Goal: Task Accomplishment & Management: Manage account settings

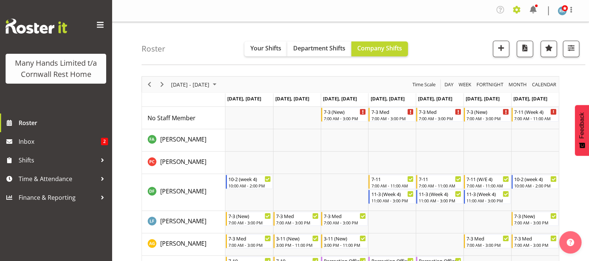
click at [515, 7] on span at bounding box center [517, 10] width 12 height 12
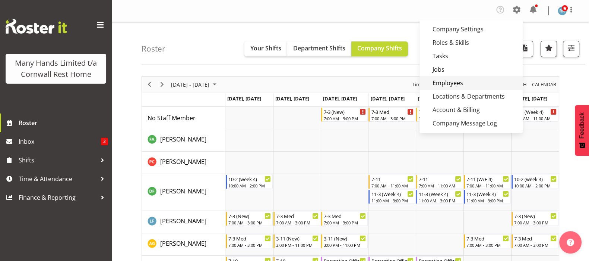
click at [449, 83] on link "Employees" at bounding box center [471, 82] width 103 height 13
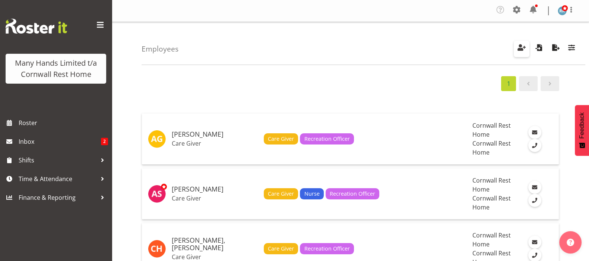
click at [520, 47] on span "button" at bounding box center [522, 47] width 10 height 10
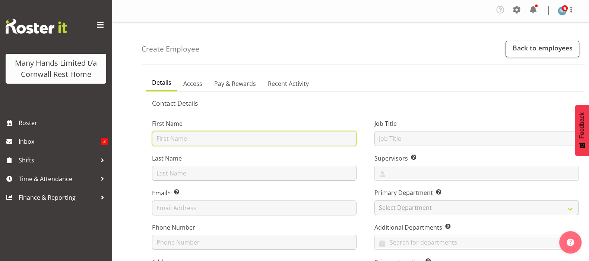
click at [173, 136] on input "text" at bounding box center [254, 138] width 205 height 15
type input "Olivia"
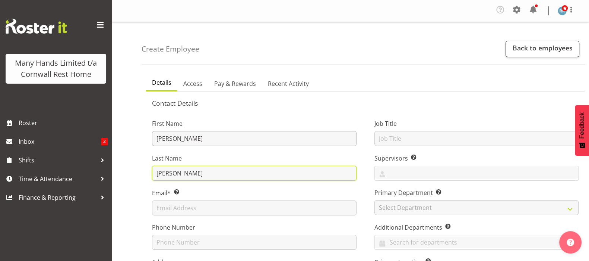
type input "Lovett"
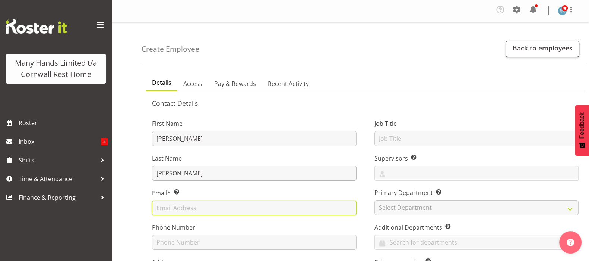
paste input "mailto:Olivia.lovett@outlook.com"
type input "[PERSON_NAME][EMAIL_ADDRESS][PERSON_NAME][DOMAIN_NAME]"
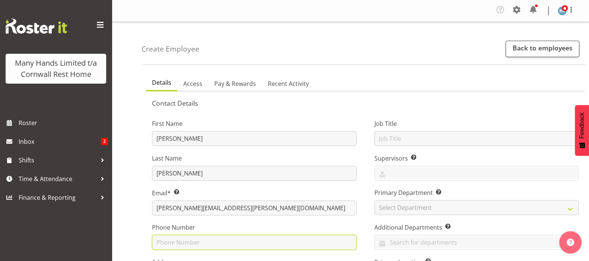
paste input "021 257 2904"
type input "0212572904"
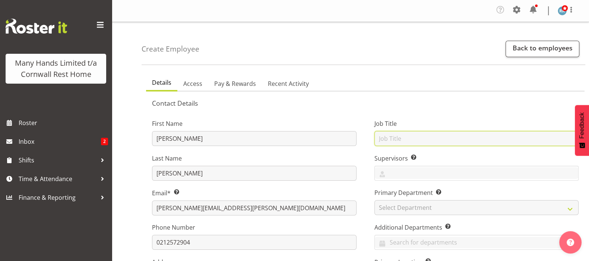
click at [394, 135] on input "text" at bounding box center [477, 138] width 205 height 15
type input "Care Giver"
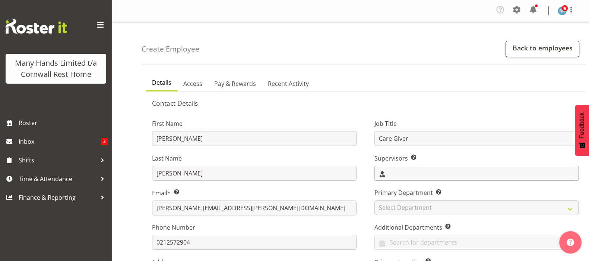
click at [380, 173] on input "text" at bounding box center [477, 173] width 204 height 12
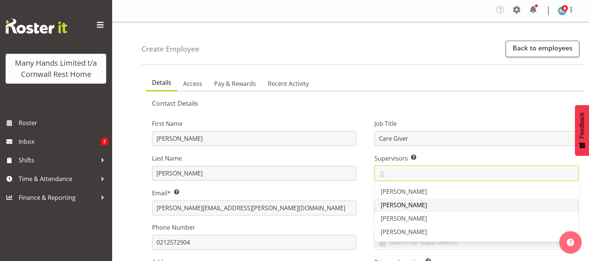
click at [394, 207] on span "[PERSON_NAME]" at bounding box center [404, 205] width 46 height 8
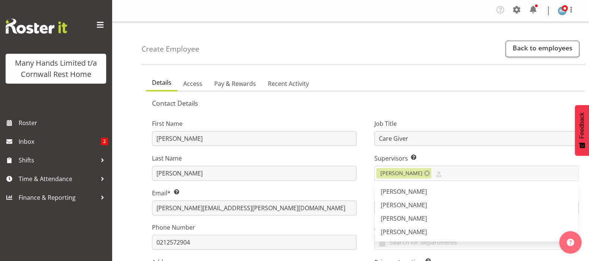
click at [372, 188] on div "Job Title Care Giver Supervisors Select the employee’s supervisors, or the pers…" at bounding box center [477, 224] width 223 height 233
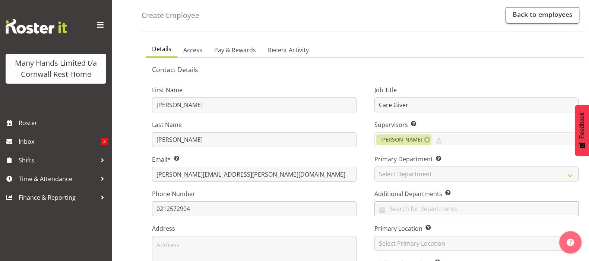
scroll to position [46, 0]
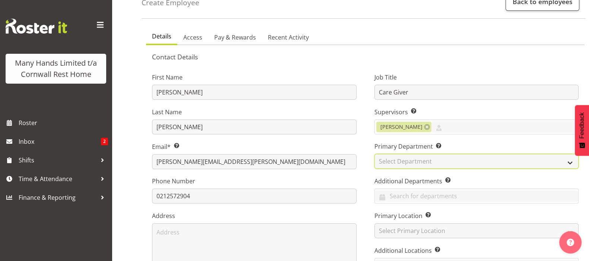
click at [397, 161] on select "Select Department Cornwall Rest Home" at bounding box center [477, 161] width 205 height 15
select select "104"
click at [375, 154] on select "Select Department Cornwall Rest Home" at bounding box center [477, 161] width 205 height 15
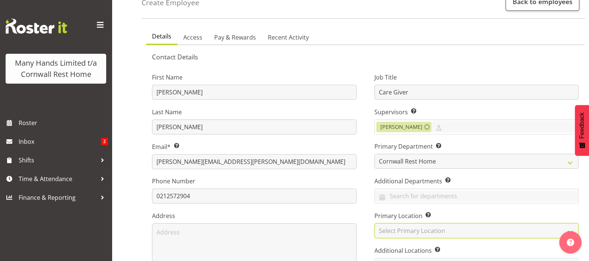
click at [389, 231] on select "Select Primary Location Cornwall Rest Home" at bounding box center [477, 230] width 205 height 15
select select "41"
click at [375, 223] on select "Select Primary Location Cornwall Rest Home" at bounding box center [477, 230] width 205 height 15
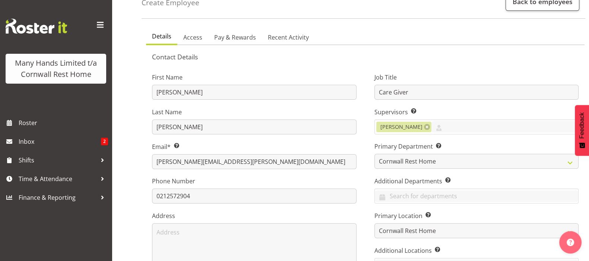
click at [366, 212] on div "Job Title Care Giver Supervisors Select the employee’s supervisors, or the pers…" at bounding box center [477, 178] width 223 height 233
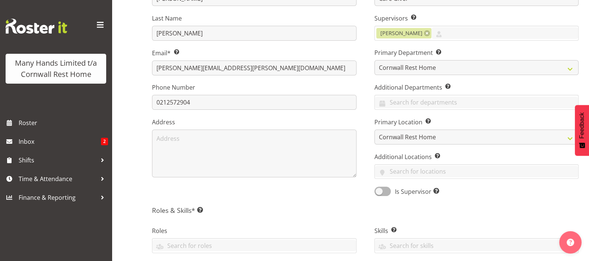
scroll to position [186, 0]
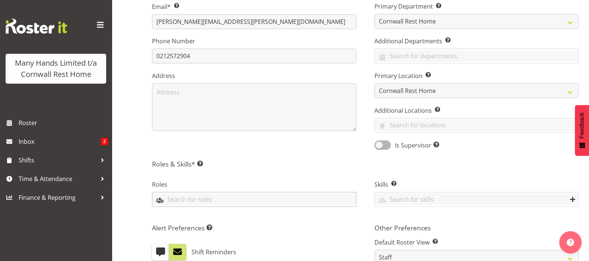
click at [166, 197] on input "text" at bounding box center [254, 199] width 204 height 12
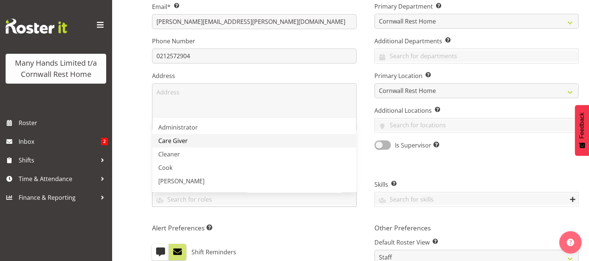
click at [176, 138] on span "Care Giver" at bounding box center [172, 140] width 29 height 8
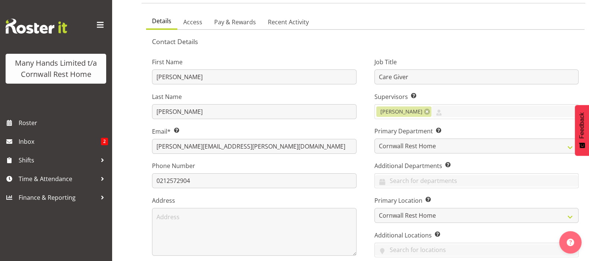
scroll to position [34, 0]
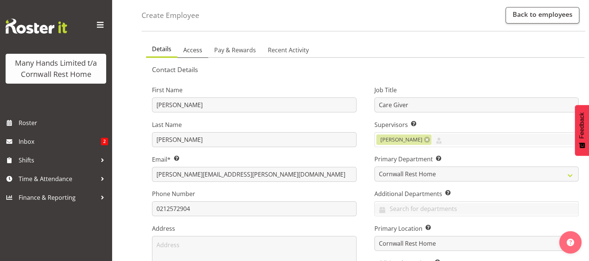
click at [192, 47] on span "Access" at bounding box center [192, 49] width 19 height 9
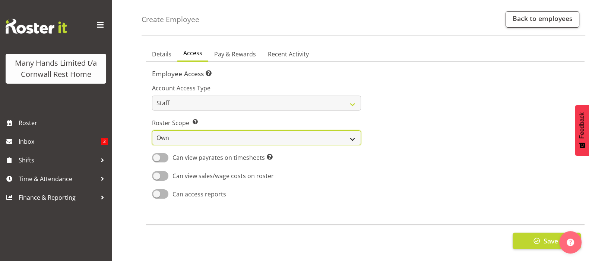
click at [354, 133] on select "Own Department Company" at bounding box center [256, 137] width 209 height 15
select select "company"
click at [152, 130] on select "Own Department Company" at bounding box center [256, 137] width 209 height 15
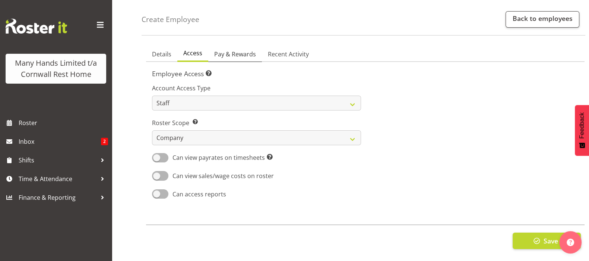
click at [240, 50] on span "Pay & Rewards" at bounding box center [235, 54] width 42 height 9
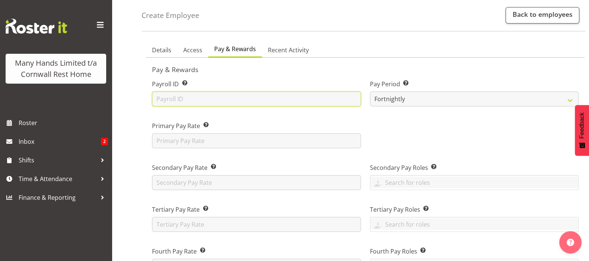
click at [174, 96] on input "text" at bounding box center [256, 98] width 209 height 15
type input "LOVOLI"
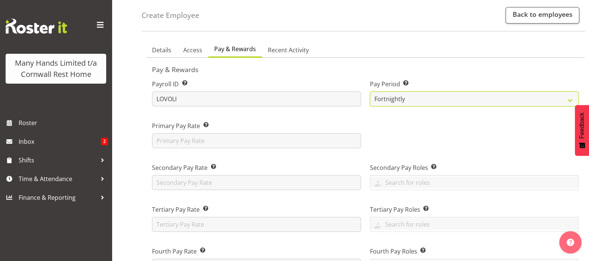
select select "18"
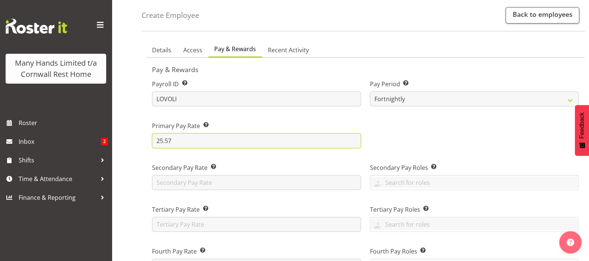
type input "25.57"
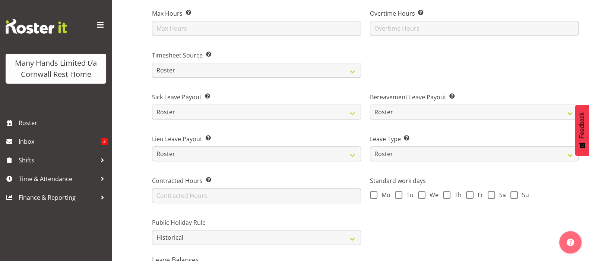
scroll to position [396, 0]
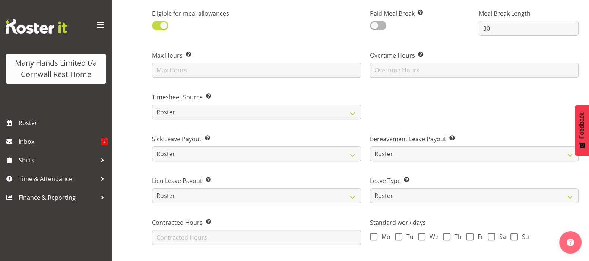
click at [157, 27] on span at bounding box center [160, 25] width 16 height 9
click at [157, 27] on input "checkbox" at bounding box center [154, 25] width 5 height 5
checkbox input "false"
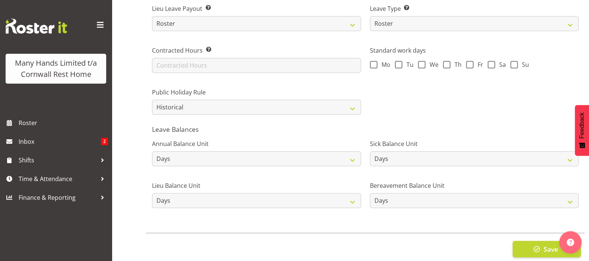
scroll to position [583, 0]
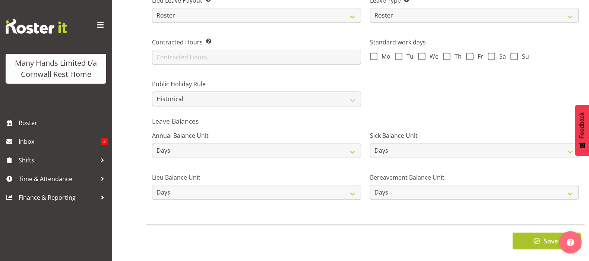
click at [537, 236] on span "button" at bounding box center [537, 241] width 10 height 10
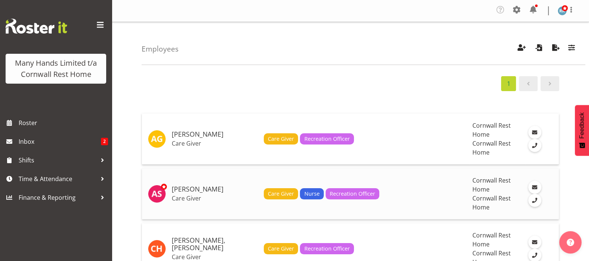
scroll to position [934, 0]
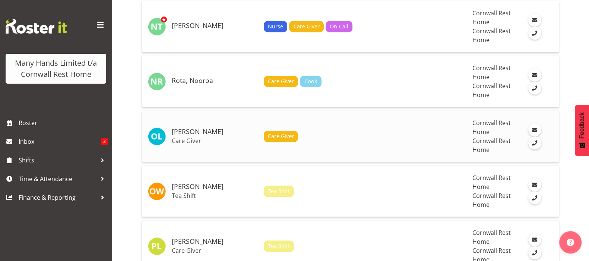
click at [185, 133] on h5 "[PERSON_NAME]" at bounding box center [215, 131] width 86 height 7
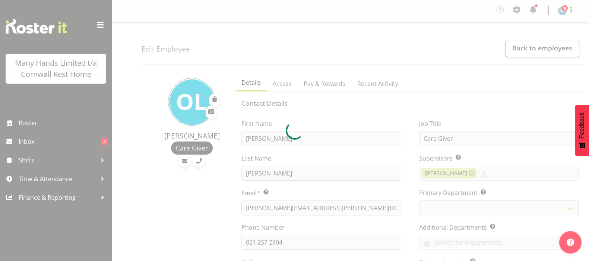
select select "TimelineWeek"
select select
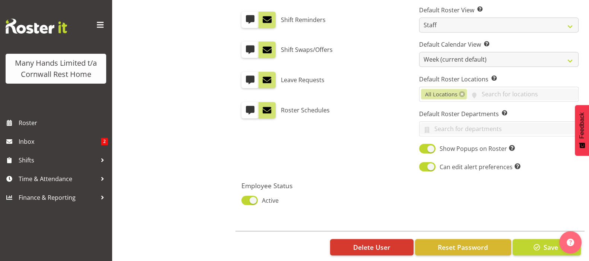
scroll to position [430, 0]
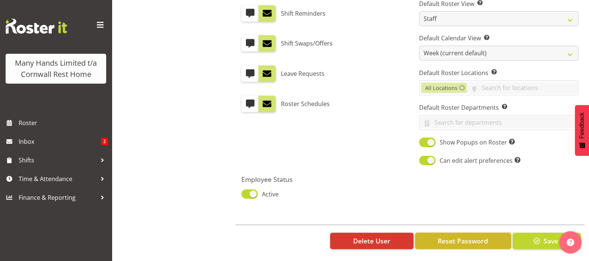
click at [459, 236] on span "Reset Password" at bounding box center [463, 241] width 50 height 10
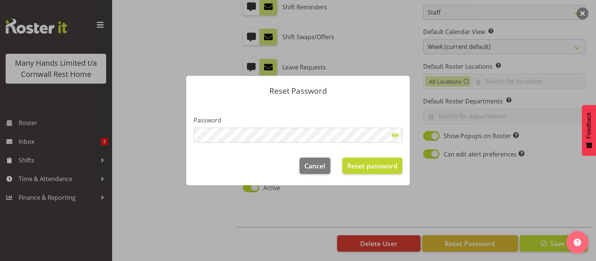
click at [397, 132] on span at bounding box center [395, 134] width 15 height 15
click at [376, 167] on span "Reset password" at bounding box center [372, 166] width 50 height 10
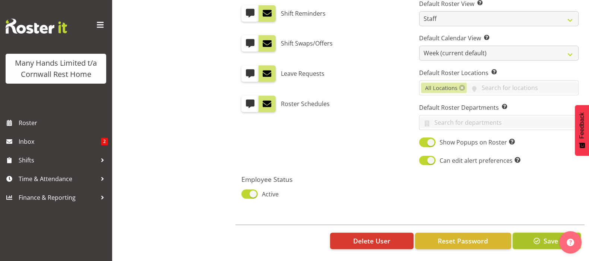
click at [533, 236] on span "button" at bounding box center [537, 241] width 10 height 10
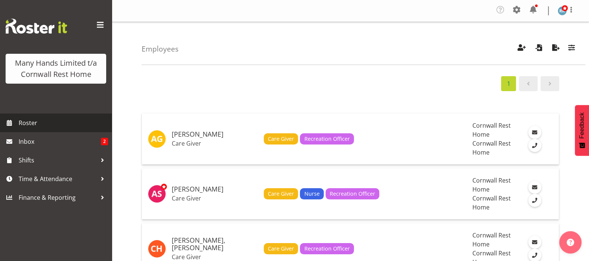
click at [29, 121] on span "Roster" at bounding box center [63, 122] width 89 height 11
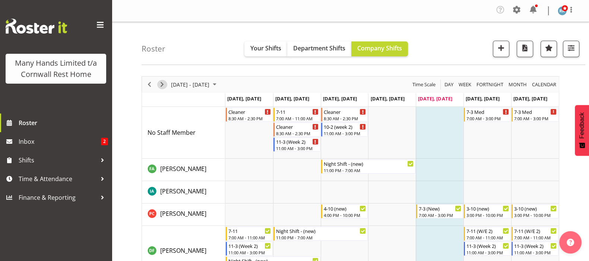
click at [160, 85] on span "Next" at bounding box center [162, 84] width 9 height 9
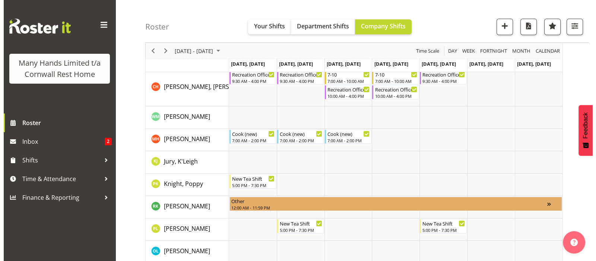
scroll to position [233, 0]
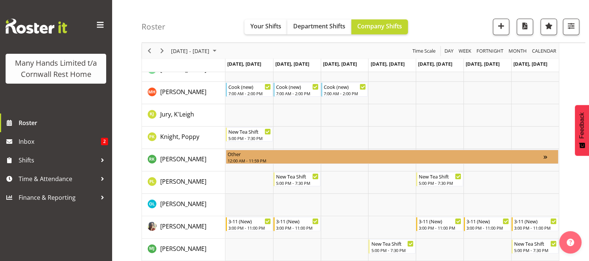
click at [236, 202] on td "Timeline Week of September 5, 2025" at bounding box center [249, 204] width 48 height 22
select select "16"
select select "48"
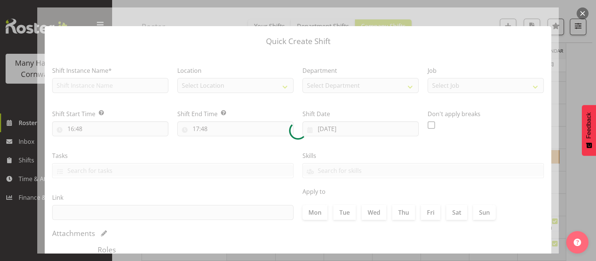
type input "01/09/2025"
checkbox input "true"
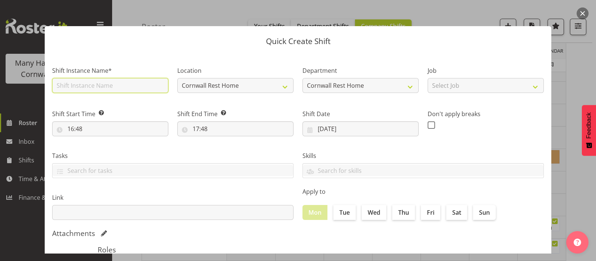
click at [75, 83] on input "text" at bounding box center [110, 85] width 116 height 15
type input "Orientation"
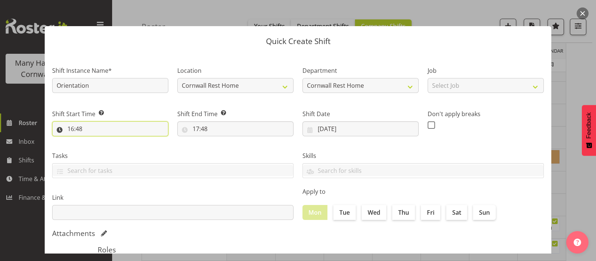
click at [73, 126] on input "16:48" at bounding box center [110, 128] width 116 height 15
click at [104, 149] on select "00 01 02 03 04 05 06 07 08 09 10 11 12 13 14 15 16 17 18 19 20 21 22 23" at bounding box center [103, 148] width 17 height 15
select select "7"
click at [95, 141] on select "00 01 02 03 04 05 06 07 08 09 10 11 12 13 14 15 16 17 18 19 20 21 22 23" at bounding box center [103, 148] width 17 height 15
type input "07:48"
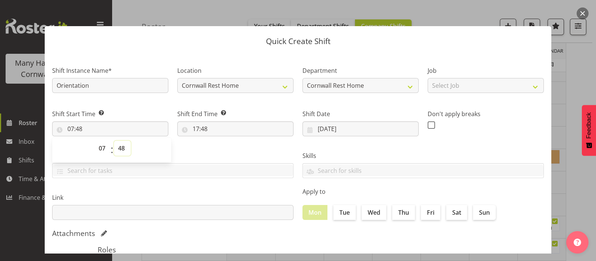
click at [120, 148] on select "00 01 02 03 04 05 06 07 08 09 10 11 12 13 14 15 16 17 18 19 20 21 22 23 24 25 2…" at bounding box center [122, 148] width 17 height 15
select select "0"
click at [114, 141] on select "00 01 02 03 04 05 06 07 08 09 10 11 12 13 14 15 16 17 18 19 20 21 22 23 24 25 2…" at bounding box center [122, 148] width 17 height 15
type input "07:00"
click at [196, 128] on input "17:48" at bounding box center [235, 128] width 116 height 15
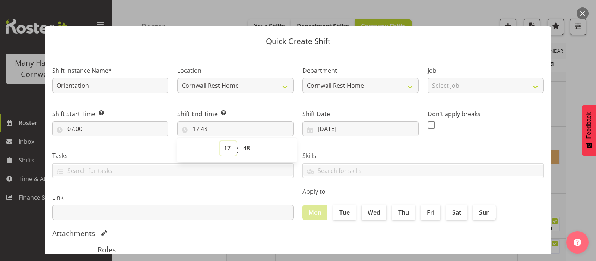
click at [225, 148] on select "00 01 02 03 04 05 06 07 08 09 10 11 12 13 14 15 16 17 18 19 20 21 22 23" at bounding box center [228, 148] width 17 height 15
select select "15"
click at [220, 141] on select "00 01 02 03 04 05 06 07 08 09 10 11 12 13 14 15 16 17 18 19 20 21 22 23" at bounding box center [228, 148] width 17 height 15
type input "15:48"
click at [246, 149] on select "00 01 02 03 04 05 06 07 08 09 10 11 12 13 14 15 16 17 18 19 20 21 22 23 24 25 2…" at bounding box center [247, 148] width 17 height 15
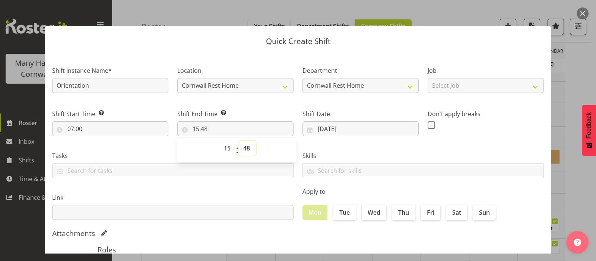
select select "0"
click at [239, 141] on select "00 01 02 03 04 05 06 07 08 09 10 11 12 13 14 15 16 17 18 19 20 21 22 23 24 25 2…" at bounding box center [247, 148] width 17 height 15
type input "15:00"
click at [338, 211] on label "Tue" at bounding box center [345, 212] width 22 height 15
click at [338, 211] on input "Tue" at bounding box center [336, 211] width 5 height 5
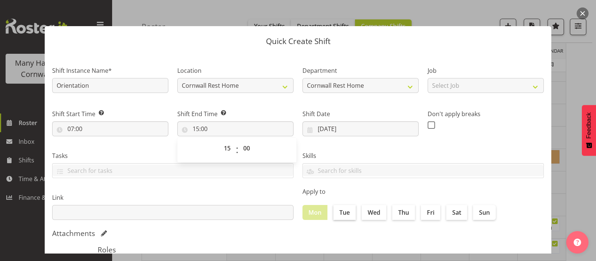
checkbox input "true"
click at [365, 209] on label "Wed" at bounding box center [374, 212] width 25 height 15
click at [365, 209] on input "Wed" at bounding box center [364, 211] width 5 height 5
checkbox input "true"
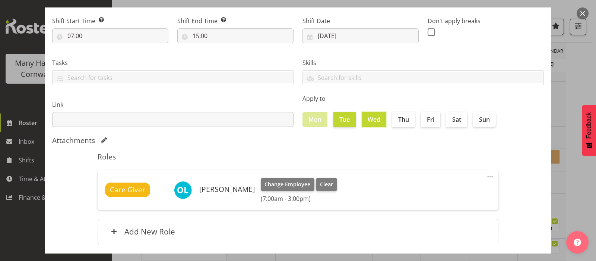
scroll to position [134, 0]
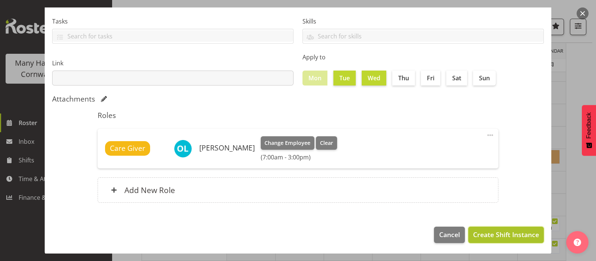
click at [491, 234] on span "Create Shift Instance" at bounding box center [506, 234] width 66 height 10
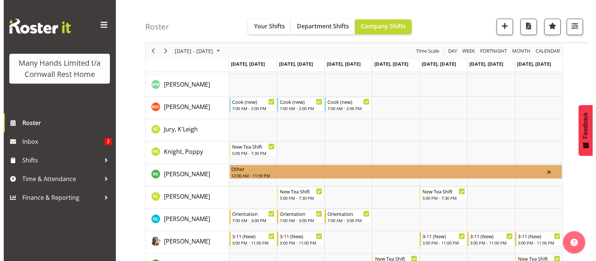
scroll to position [233, 0]
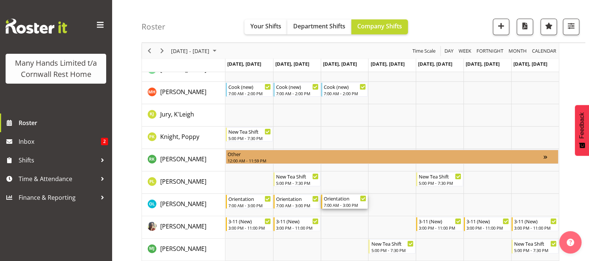
click at [337, 200] on div "Orientation" at bounding box center [345, 197] width 43 height 7
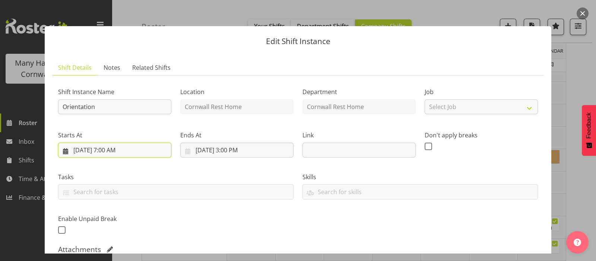
click at [102, 149] on input "9/3/2025, 7:00 AM" at bounding box center [114, 149] width 113 height 15
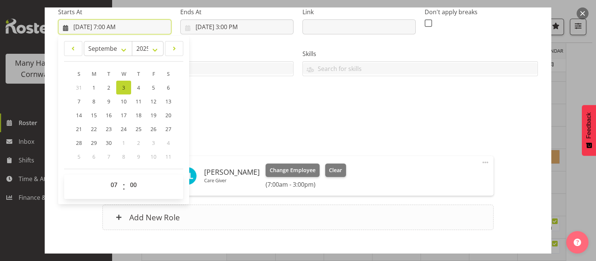
scroll to position [140, 0]
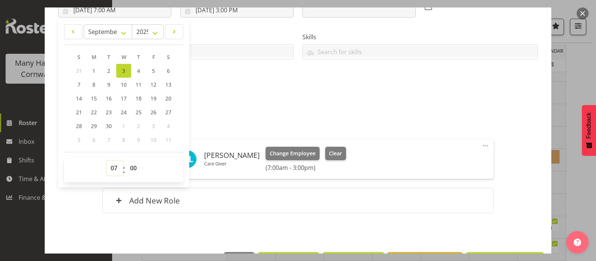
click at [114, 168] on select "00 01 02 03 04 05 06 07 08 09 10 11 12 13 14 15 16 17 18 19 20 21 22 23" at bounding box center [115, 167] width 17 height 15
select select "15"
click at [107, 160] on select "00 01 02 03 04 05 06 07 08 09 10 11 12 13 14 15 16 17 18 19 20 21 22 23" at bounding box center [115, 167] width 17 height 15
type input "9/3/2025, 3:00 PM"
click at [224, 11] on input "9/3/2025, 3:00 PM" at bounding box center [236, 10] width 113 height 15
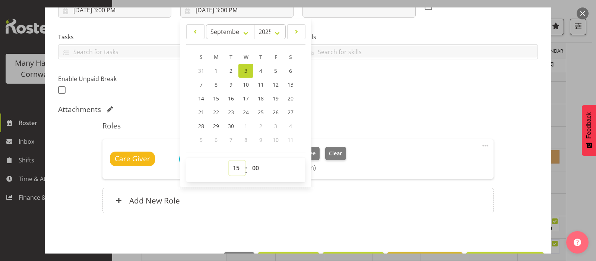
click at [234, 167] on select "00 01 02 03 04 05 06 07 08 09 10 11 12 13 14 15 16 17 18 19 20 21 22 23" at bounding box center [237, 167] width 17 height 15
select select "22"
click at [229, 160] on select "00 01 02 03 04 05 06 07 08 09 10 11 12 13 14 15 16 17 18 19 20 21 22 23" at bounding box center [237, 167] width 17 height 15
type input "9/3/2025, 10:00 PM"
click at [341, 106] on div "Attachments" at bounding box center [298, 109] width 480 height 9
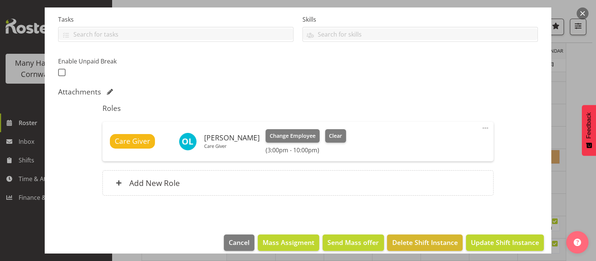
scroll to position [165, 0]
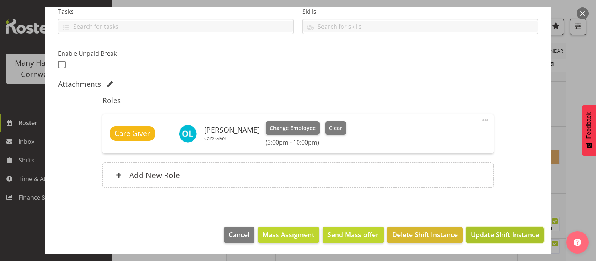
click at [492, 233] on span "Update Shift Instance" at bounding box center [505, 234] width 68 height 10
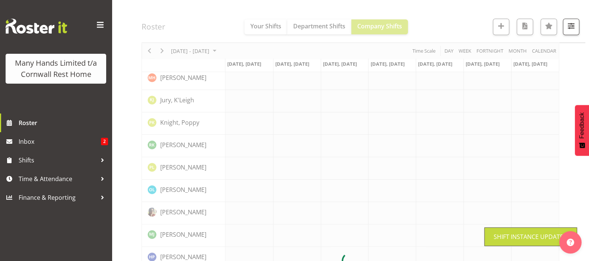
scroll to position [233, 0]
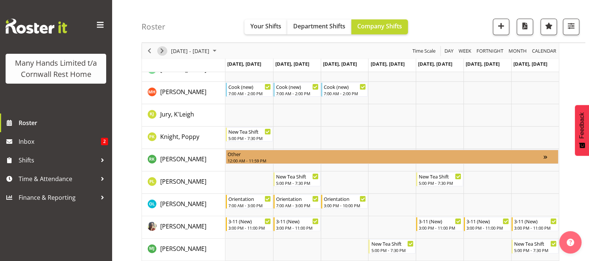
click at [161, 49] on span "Next" at bounding box center [162, 50] width 9 height 9
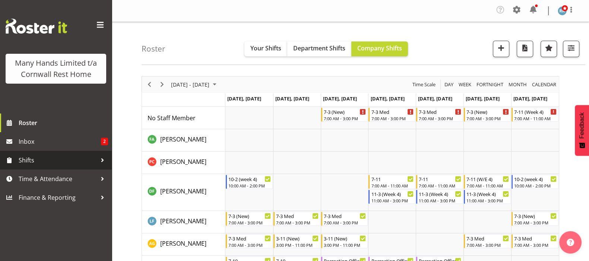
click at [28, 158] on span "Shifts" at bounding box center [58, 159] width 78 height 11
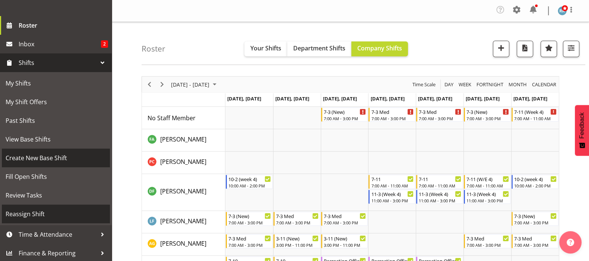
scroll to position [110, 0]
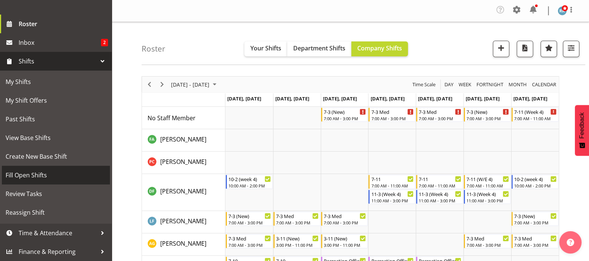
click at [28, 173] on span "Fill Open Shifts" at bounding box center [56, 174] width 101 height 11
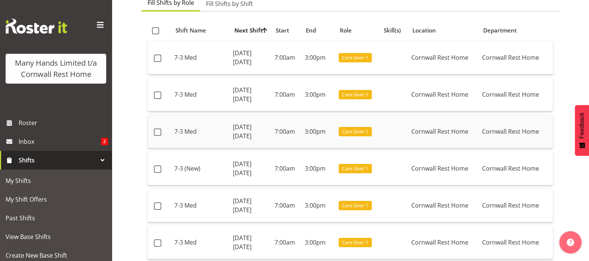
scroll to position [93, 0]
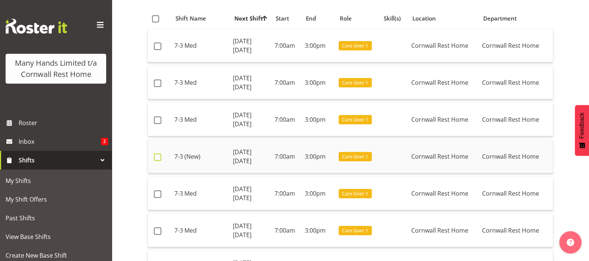
click at [156, 157] on span at bounding box center [157, 156] width 7 height 7
checkbox input "true"
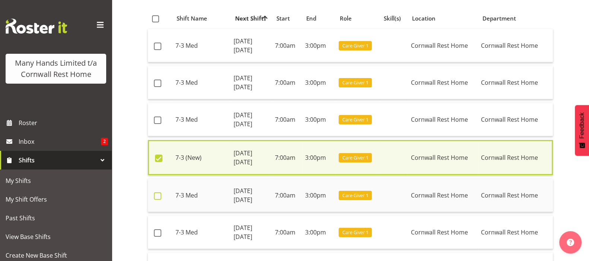
click at [155, 192] on span at bounding box center [157, 195] width 7 height 7
checkbox input "true"
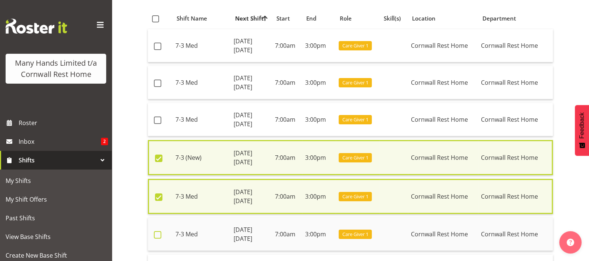
click at [156, 234] on span at bounding box center [157, 234] width 7 height 7
checkbox input "true"
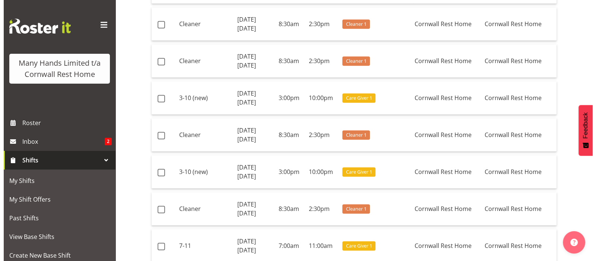
scroll to position [1064, 0]
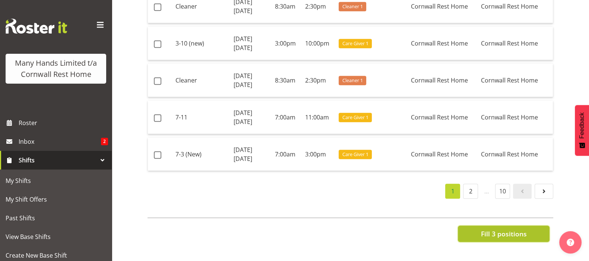
click at [507, 229] on span "Fill 3 positions" at bounding box center [504, 233] width 46 height 10
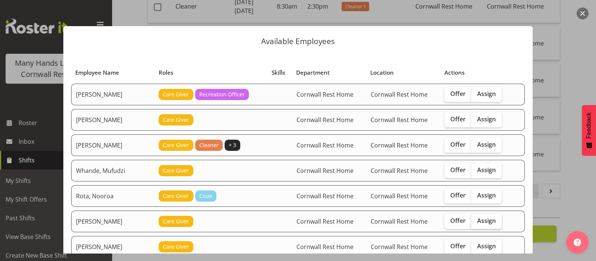
click at [483, 220] on span "Assign" at bounding box center [486, 220] width 19 height 7
click at [476, 220] on input "Assign" at bounding box center [473, 220] width 5 height 5
checkbox input "true"
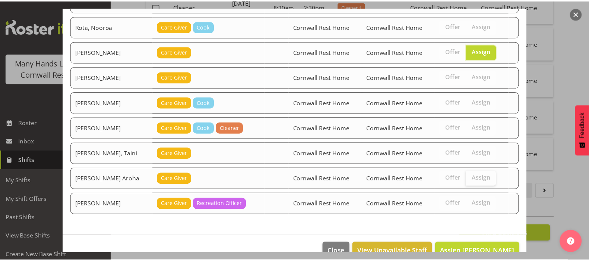
scroll to position [184, 0]
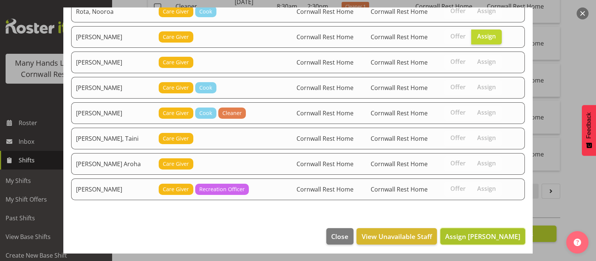
click at [482, 235] on span "Assign Lovett, Olivia" at bounding box center [482, 235] width 75 height 9
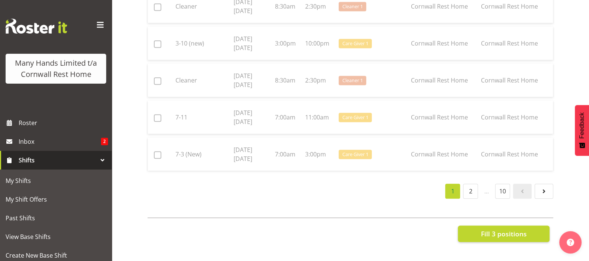
checkbox input "false"
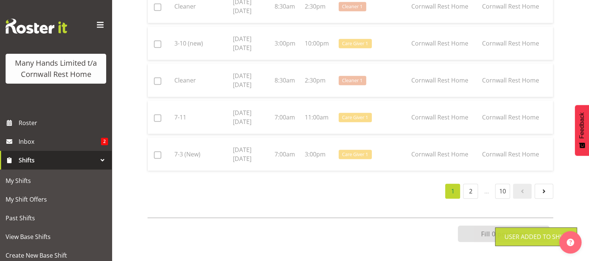
scroll to position [1059, 0]
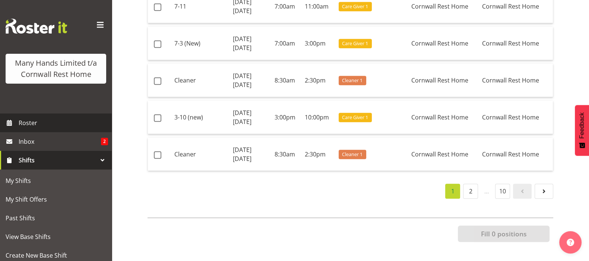
click at [25, 128] on span "Roster" at bounding box center [63, 122] width 89 height 11
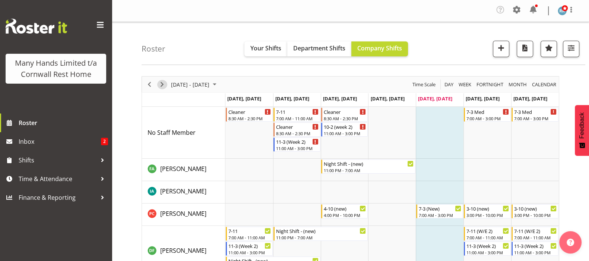
click at [158, 84] on span "Next" at bounding box center [162, 84] width 9 height 9
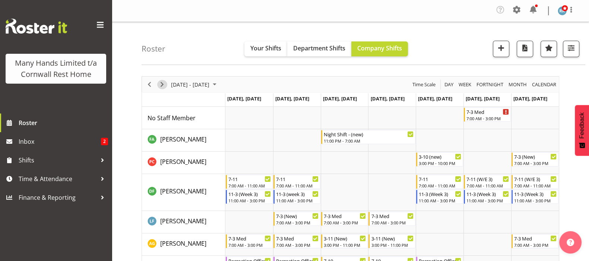
click at [161, 82] on span "Next" at bounding box center [162, 84] width 9 height 9
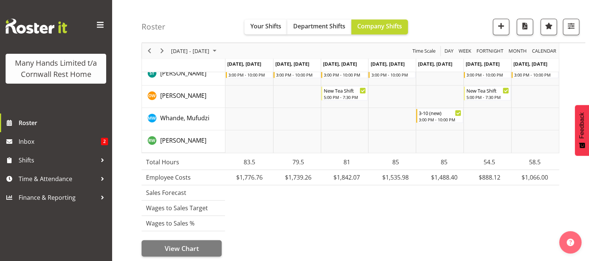
scroll to position [684, 0]
click at [41, 180] on span "Time & Attendance" at bounding box center [58, 178] width 78 height 11
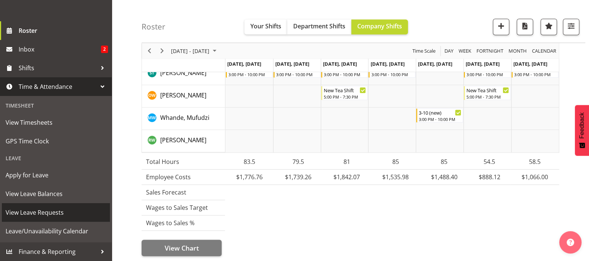
scroll to position [103, 0]
click at [45, 211] on span "View Leave Requests" at bounding box center [56, 211] width 101 height 11
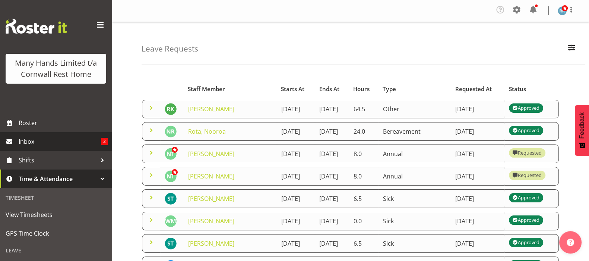
click at [25, 147] on span "Inbox" at bounding box center [60, 141] width 82 height 11
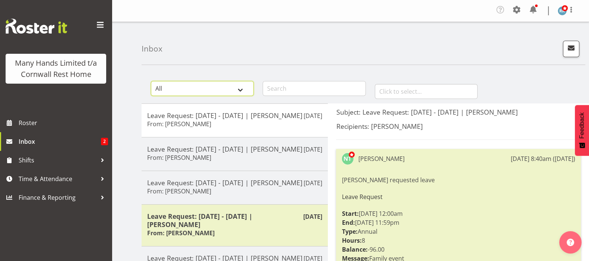
click at [246, 90] on select "All General Shift Offers Shift Swap Offers Leave Requests" at bounding box center [202, 88] width 103 height 15
select select "leave-request"
click at [151, 81] on select "All General Shift Offers Shift Swap Offers Leave Requests" at bounding box center [202, 88] width 103 height 15
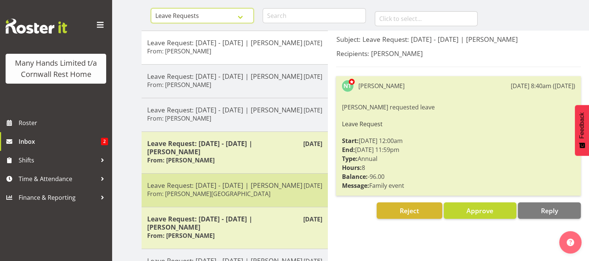
scroll to position [93, 0]
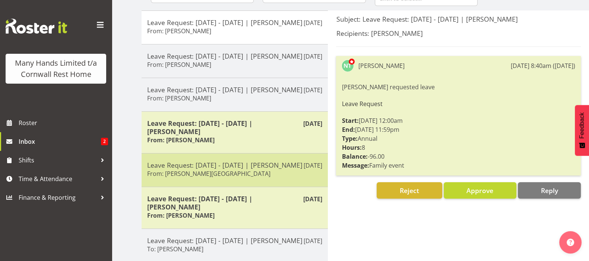
click at [210, 169] on h5 "Leave Request: [DATE] - [DATE] | [PERSON_NAME]" at bounding box center [234, 165] width 175 height 8
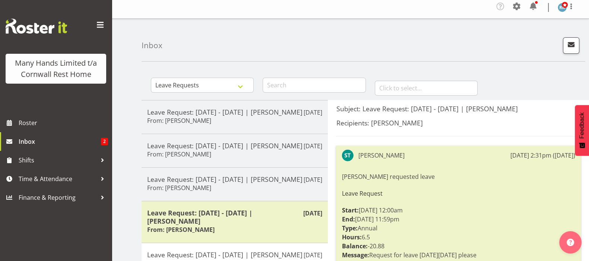
scroll to position [0, 0]
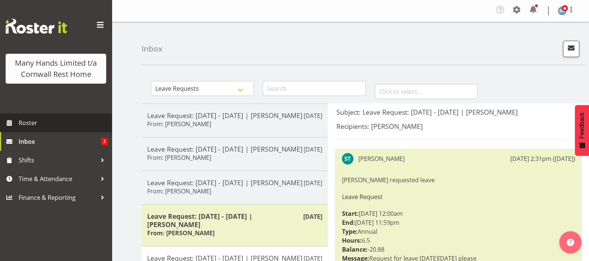
click at [26, 123] on span "Roster" at bounding box center [63, 122] width 89 height 11
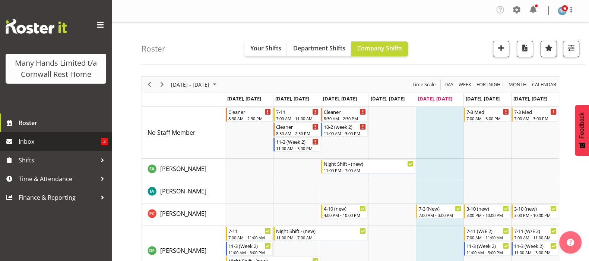
click at [35, 141] on span "Inbox" at bounding box center [60, 141] width 82 height 11
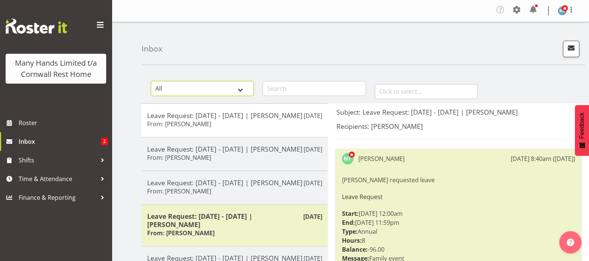
click at [241, 86] on select "All General Shift Offers Shift Swap Offers Leave Requests" at bounding box center [202, 88] width 103 height 15
select select "leave-request"
click at [151, 81] on select "All General Shift Offers Shift Swap Offers Leave Requests" at bounding box center [202, 88] width 103 height 15
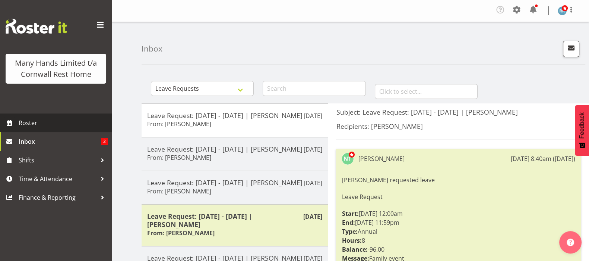
click at [32, 121] on span "Roster" at bounding box center [63, 122] width 89 height 11
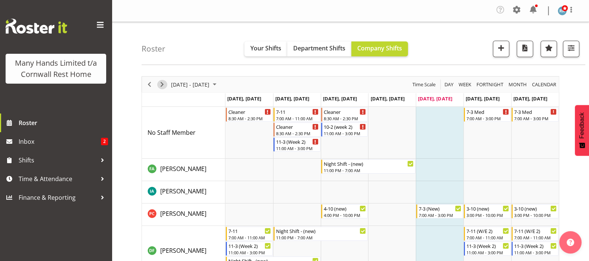
click at [164, 84] on span "Next" at bounding box center [162, 84] width 9 height 9
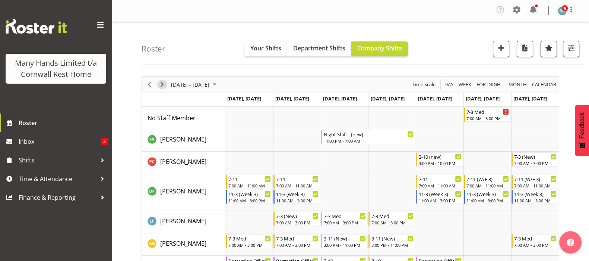
click at [160, 82] on span "Next" at bounding box center [162, 84] width 9 height 9
